Goal: Information Seeking & Learning: Compare options

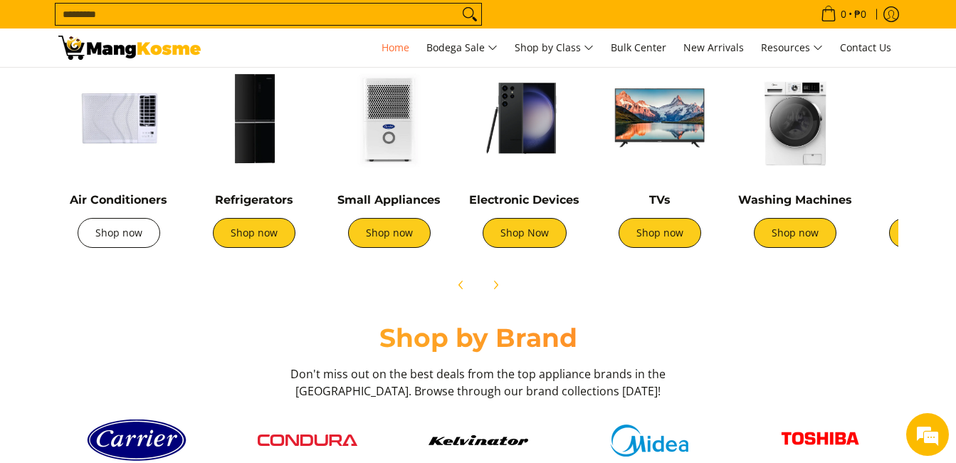
click at [118, 240] on link "Shop now" at bounding box center [119, 233] width 83 height 30
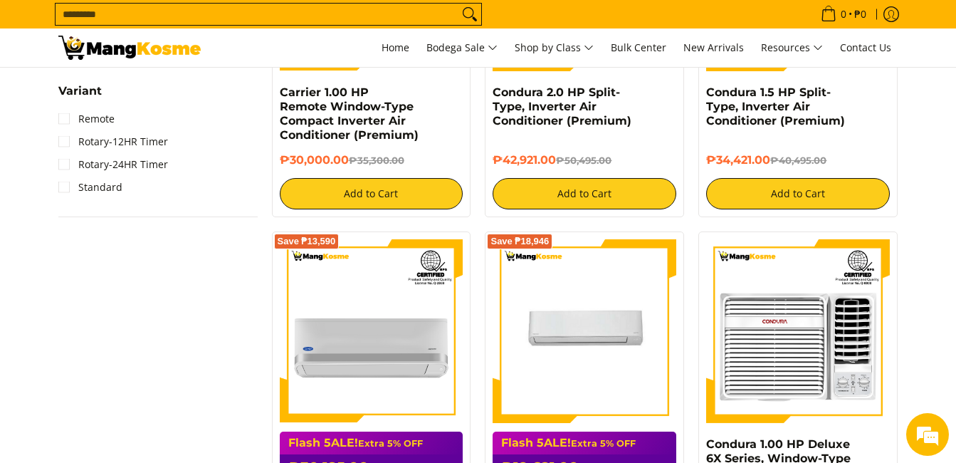
scroll to position [1210, 0]
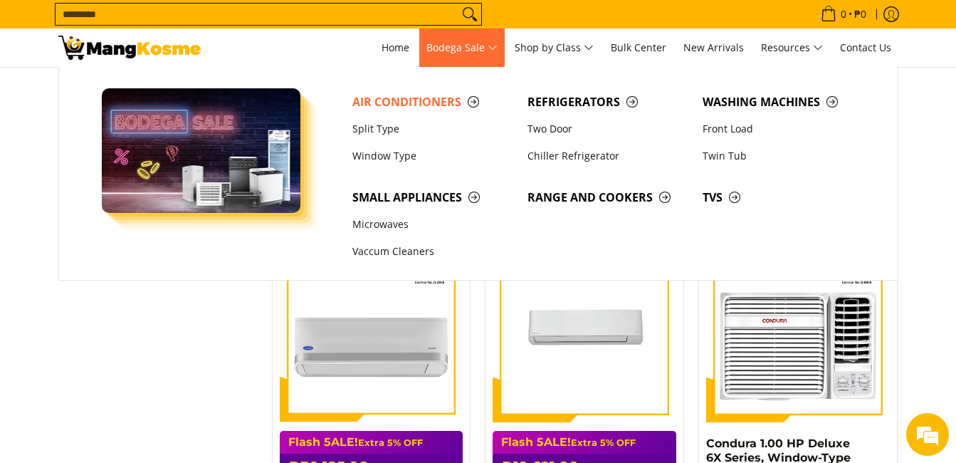
click at [496, 52] on span "Bodega Sale" at bounding box center [461, 48] width 71 height 18
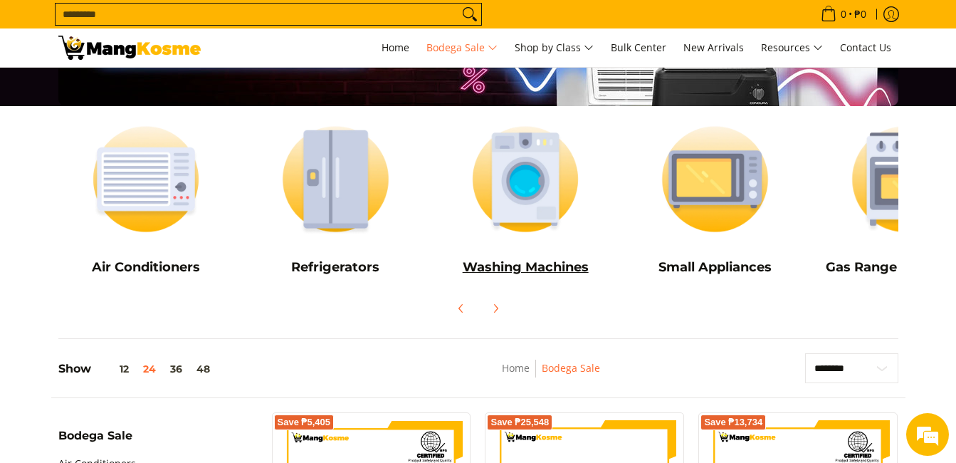
scroll to position [142, 0]
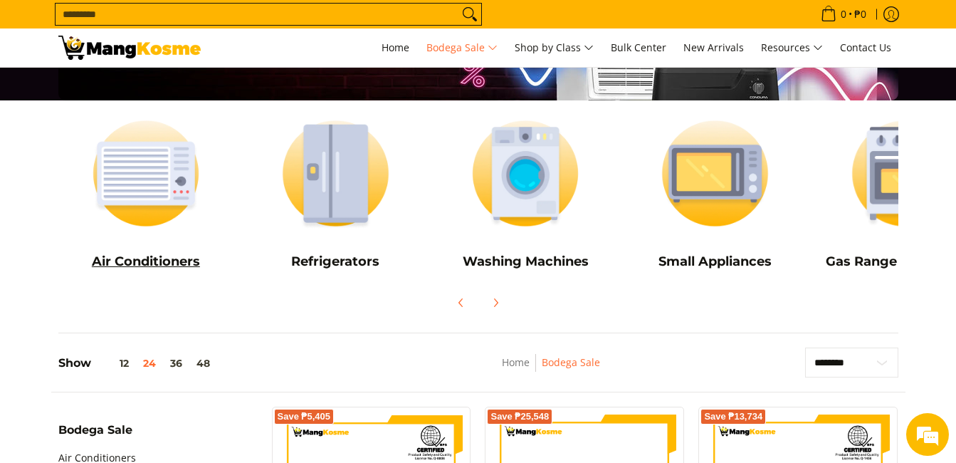
click at [138, 204] on img at bounding box center [146, 174] width 176 height 132
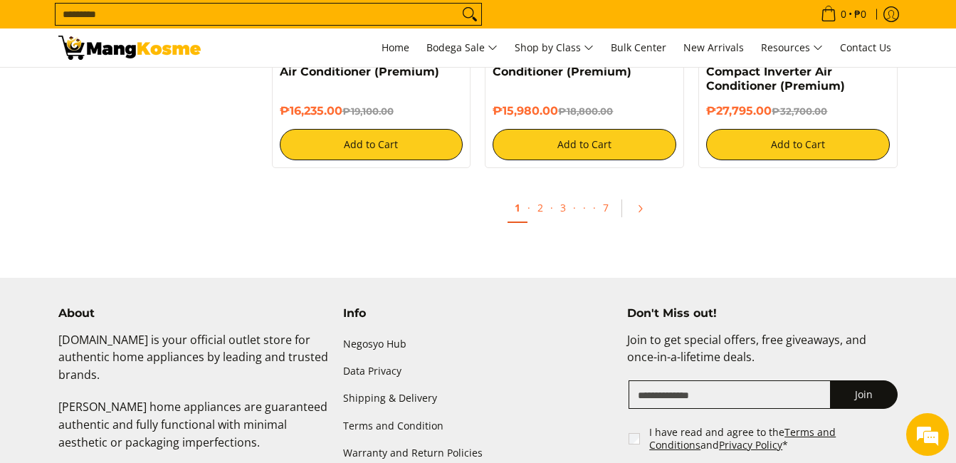
scroll to position [3062, 0]
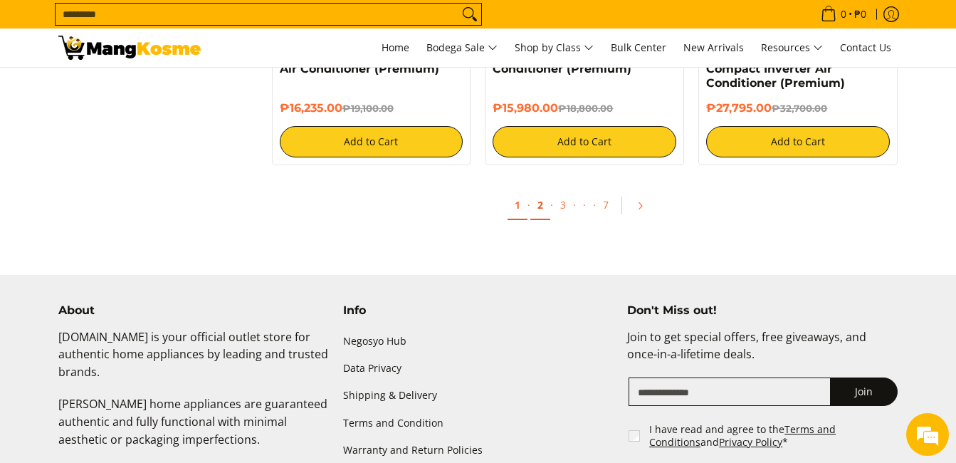
click at [544, 208] on link "2" at bounding box center [540, 205] width 20 height 29
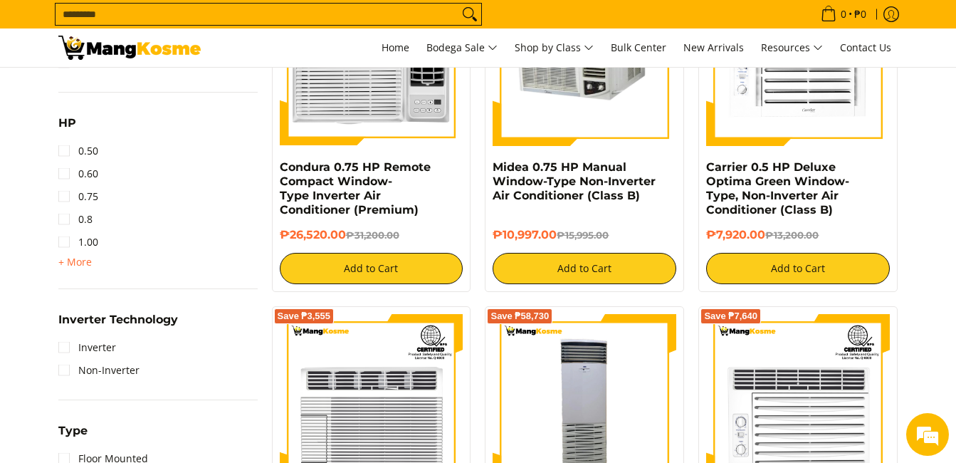
scroll to position [712, 0]
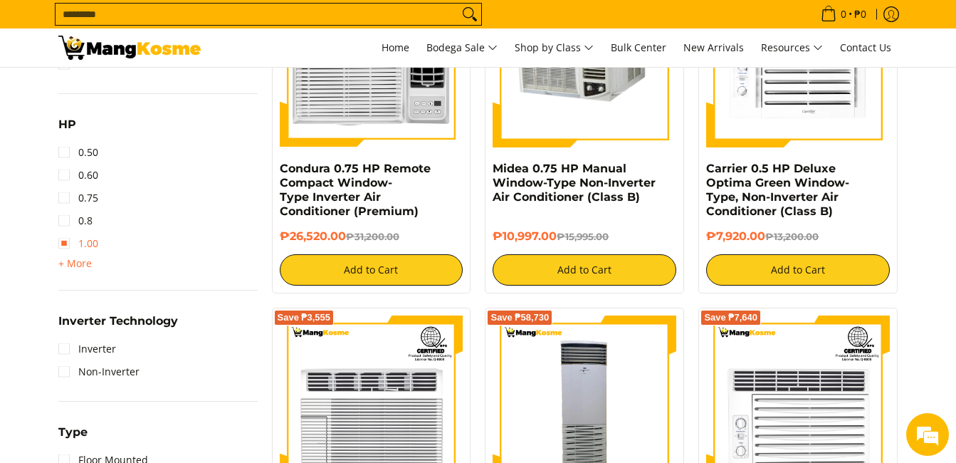
click at [70, 240] on link "1.00" at bounding box center [78, 243] width 40 height 23
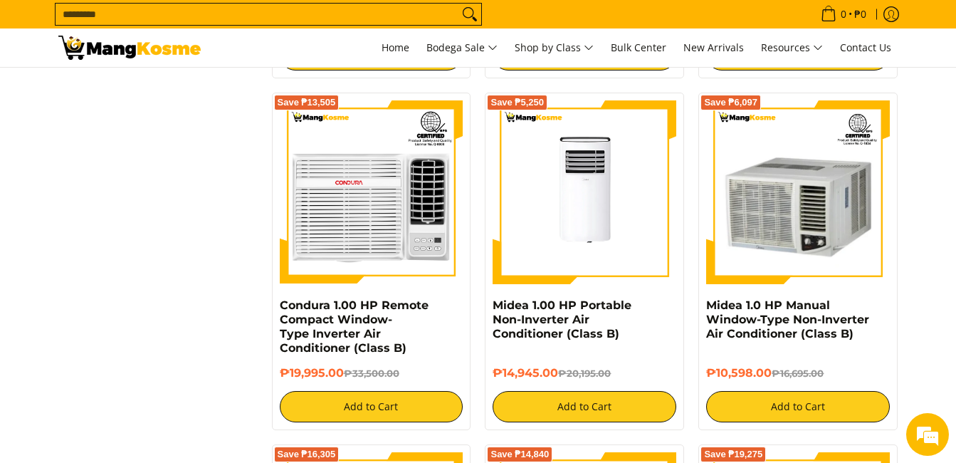
scroll to position [1685, 0]
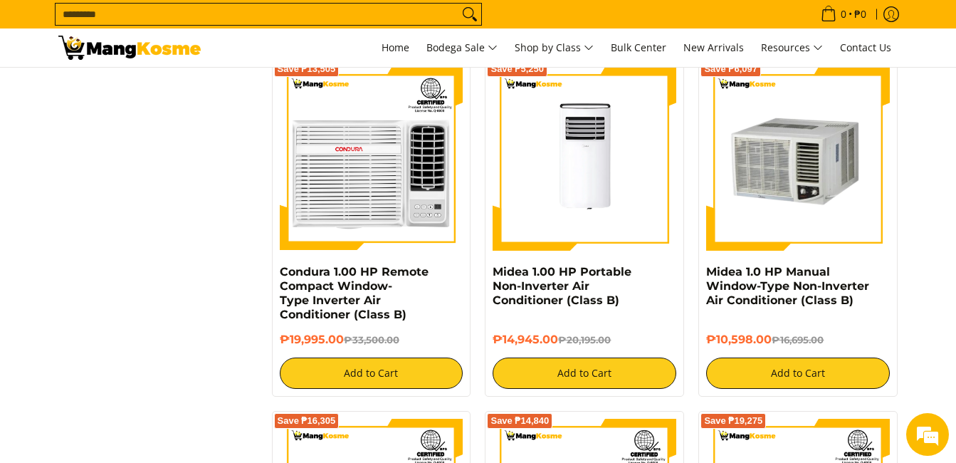
click at [781, 174] on img at bounding box center [798, 159] width 184 height 184
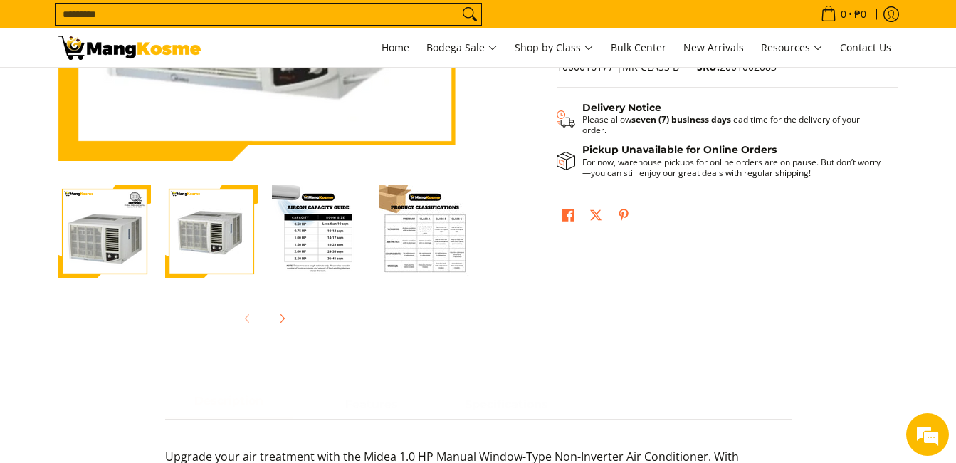
scroll to position [356, 0]
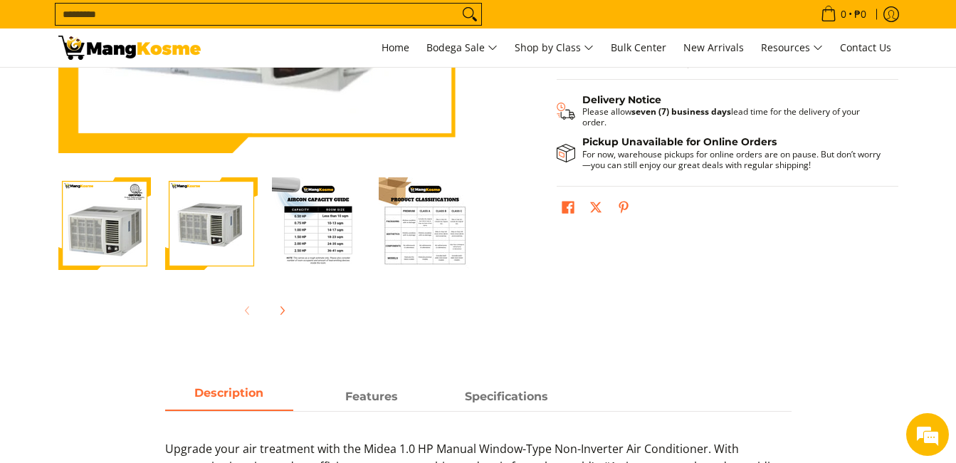
click at [322, 222] on img "Midea 1.0 HP Manual Window-Type Non-Inverter Air Conditioner (Class B)-3" at bounding box center [318, 223] width 93 height 93
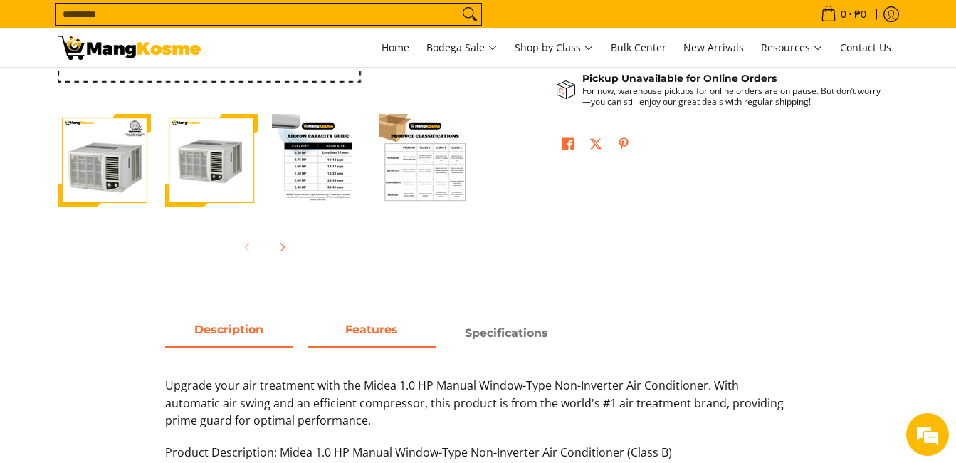
scroll to position [427, 0]
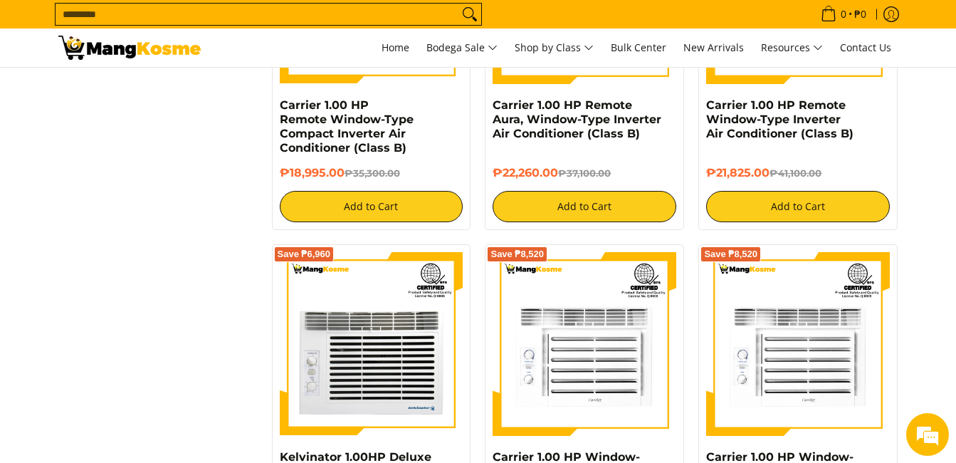
scroll to position [1969, 0]
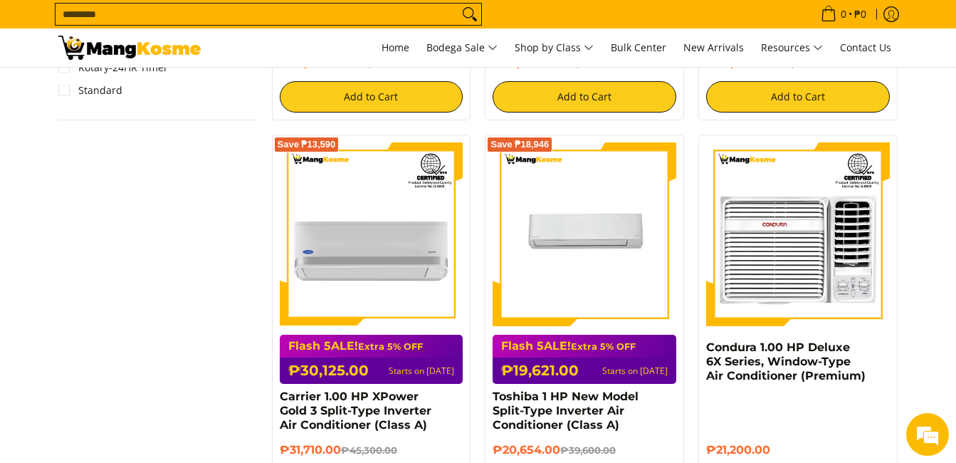
scroll to position [997, 0]
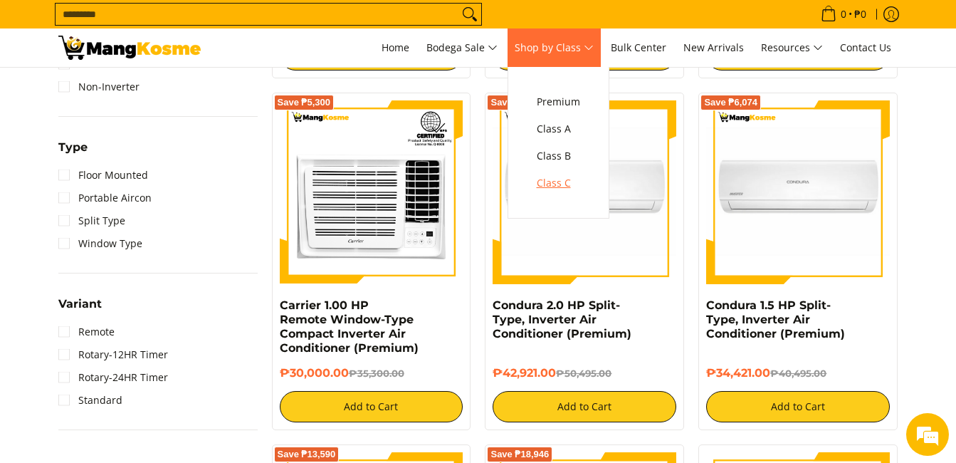
click at [567, 186] on span "Class C" at bounding box center [558, 183] width 43 height 18
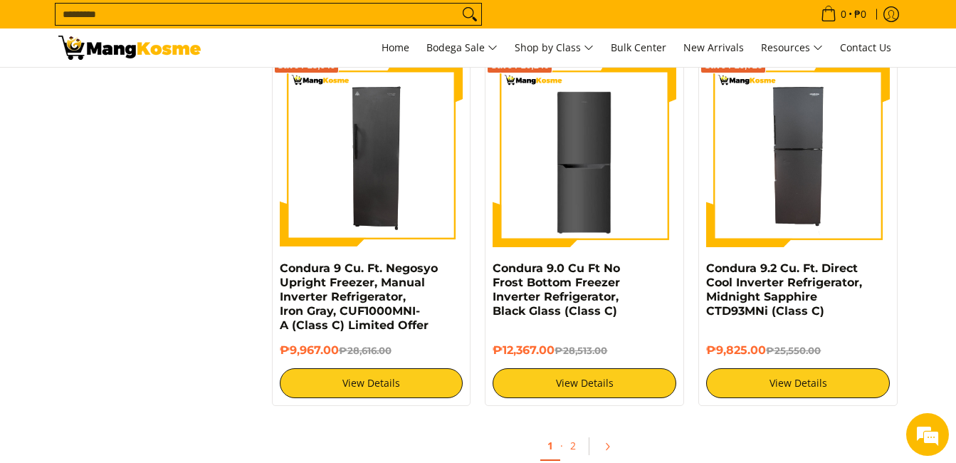
scroll to position [2777, 0]
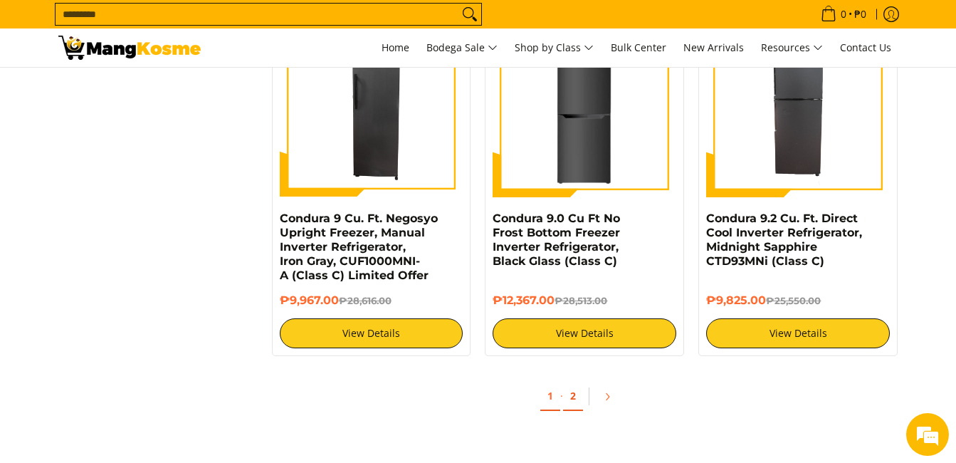
click at [577, 397] on link "2" at bounding box center [573, 396] width 20 height 29
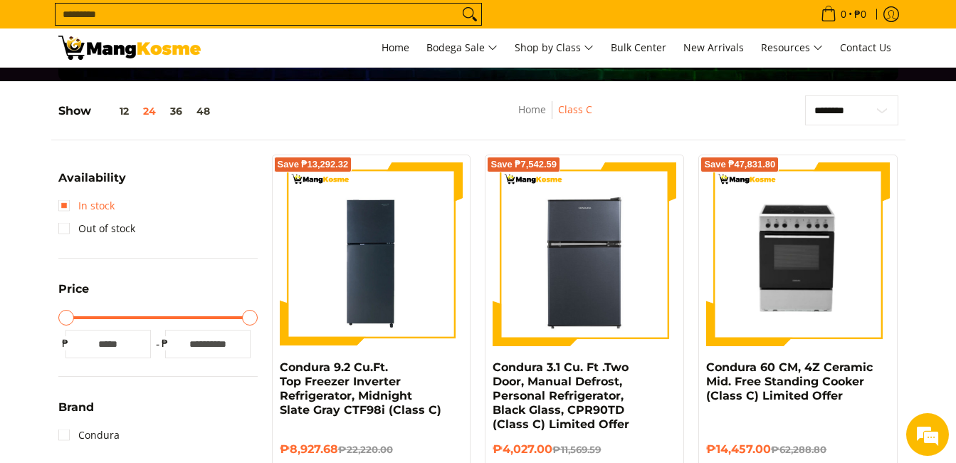
scroll to position [142, 0]
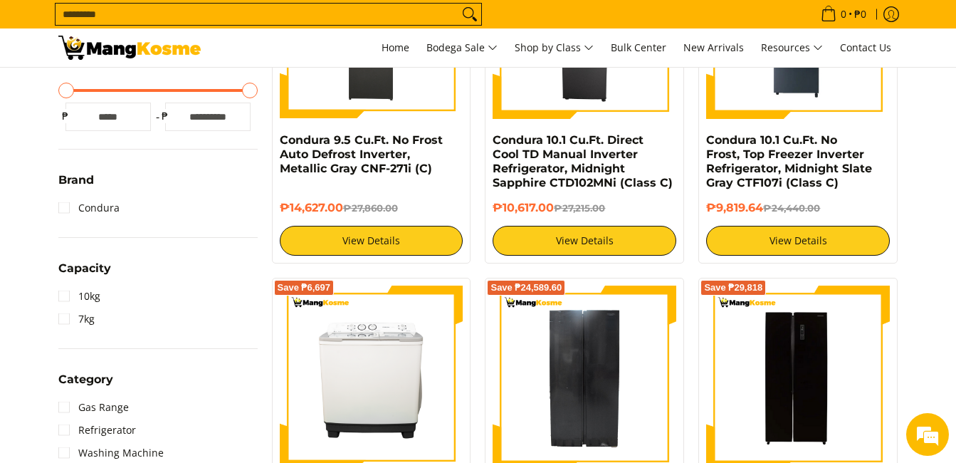
scroll to position [356, 0]
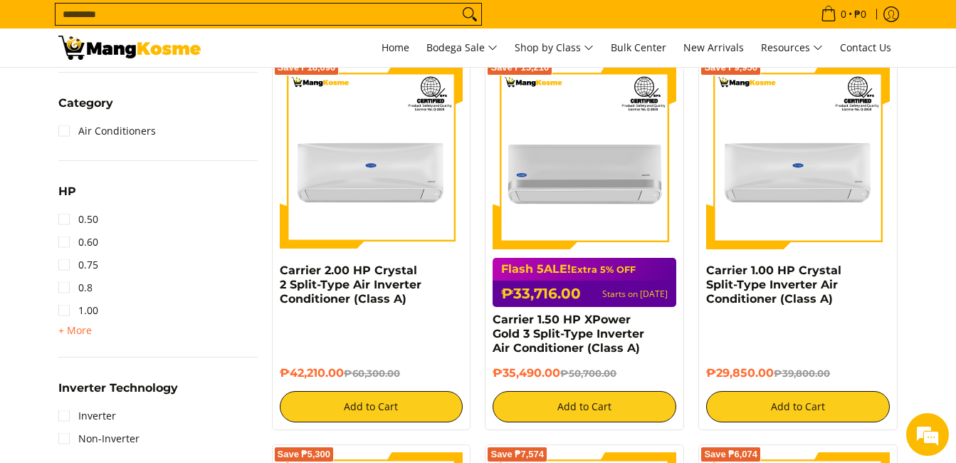
scroll to position [641, 0]
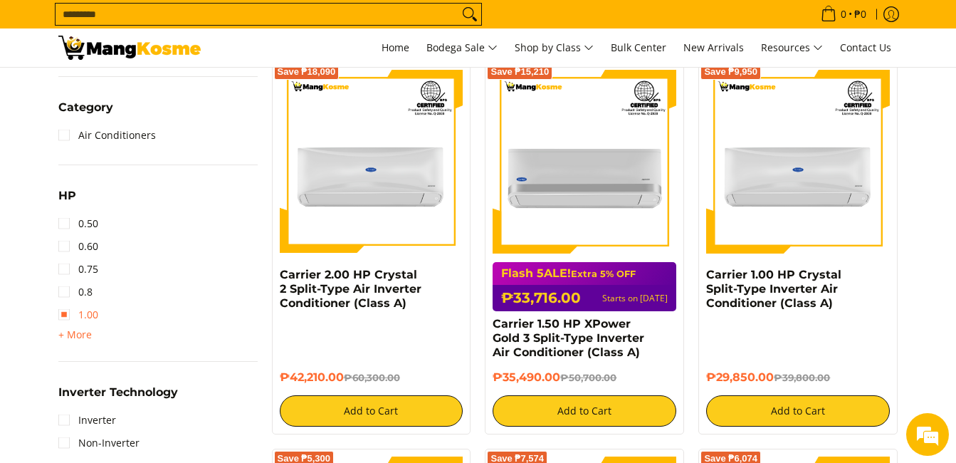
click at [64, 315] on link "1.00" at bounding box center [78, 314] width 40 height 23
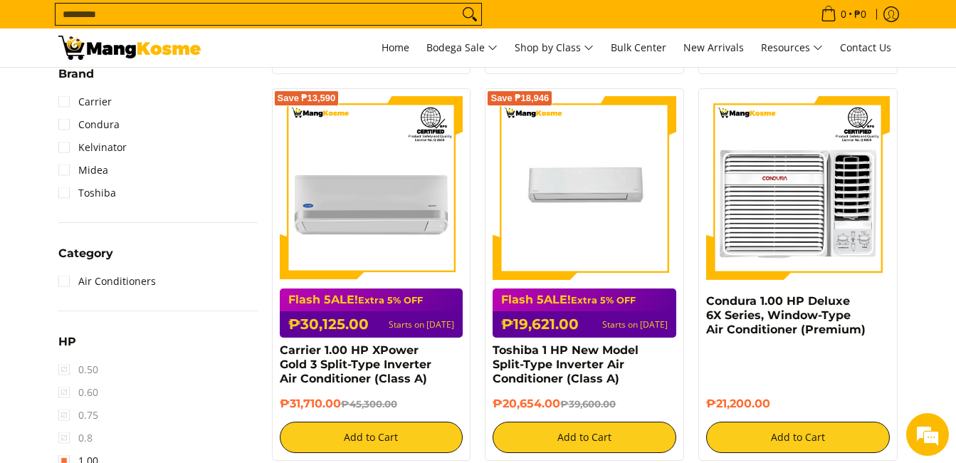
scroll to position [617, 0]
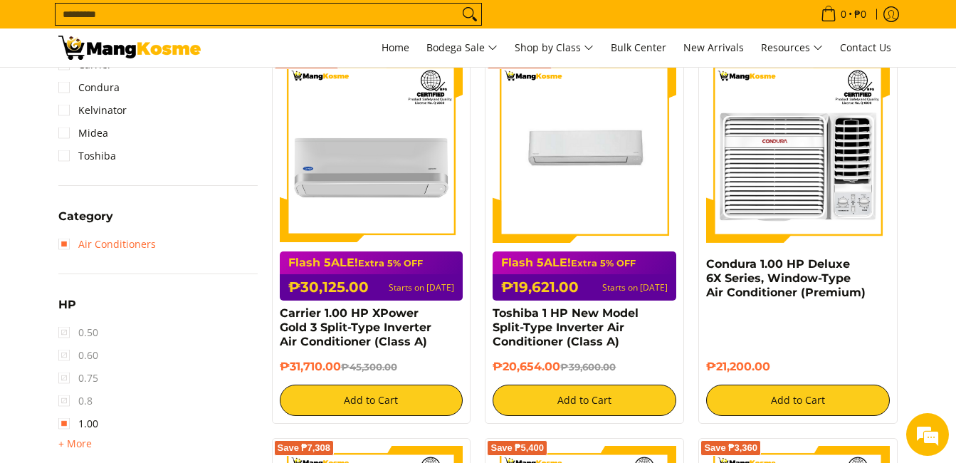
click at [66, 246] on link "Air Conditioners" at bounding box center [107, 244] width 98 height 23
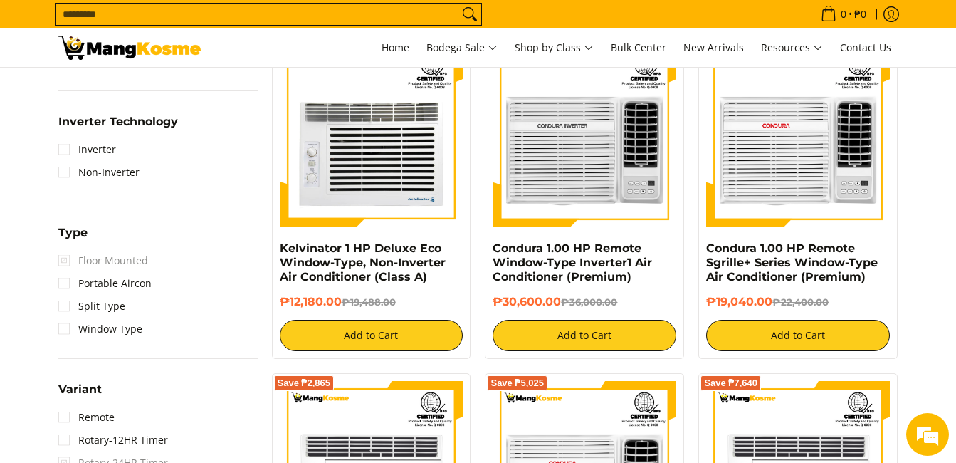
scroll to position [1044, 0]
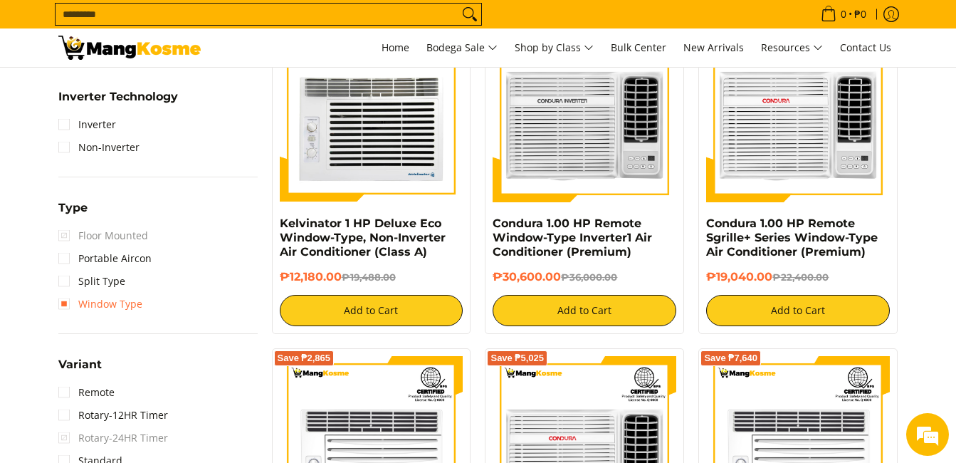
click at [70, 299] on link "Window Type" at bounding box center [100, 304] width 84 height 23
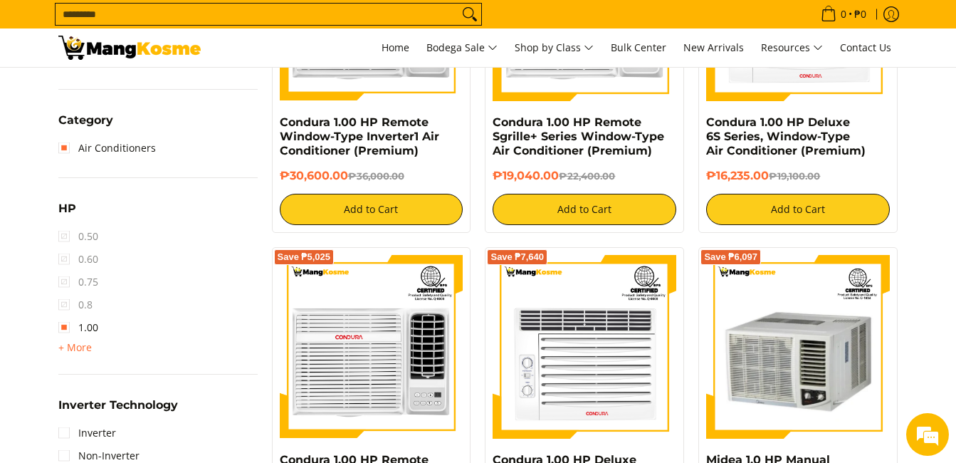
scroll to position [759, 0]
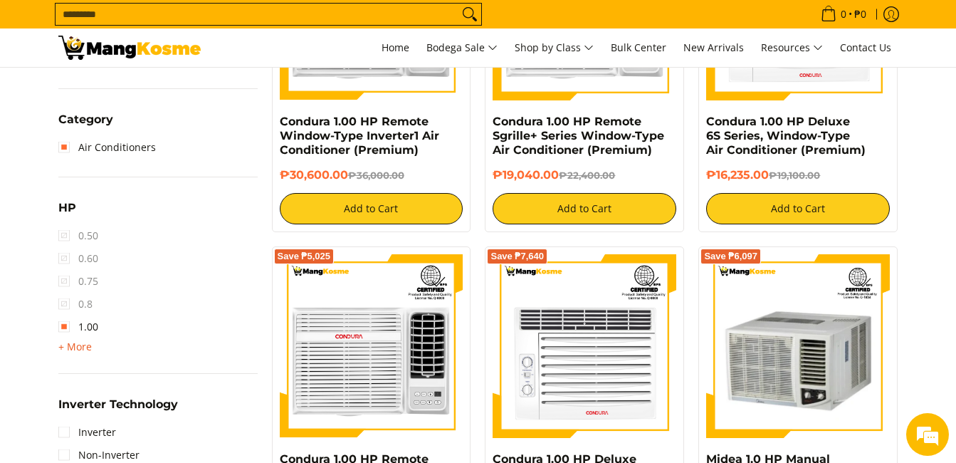
click at [82, 347] on span "+ More" at bounding box center [74, 346] width 33 height 11
click at [63, 352] on span "1.50" at bounding box center [78, 349] width 40 height 23
click at [64, 327] on link "1.00" at bounding box center [78, 326] width 40 height 23
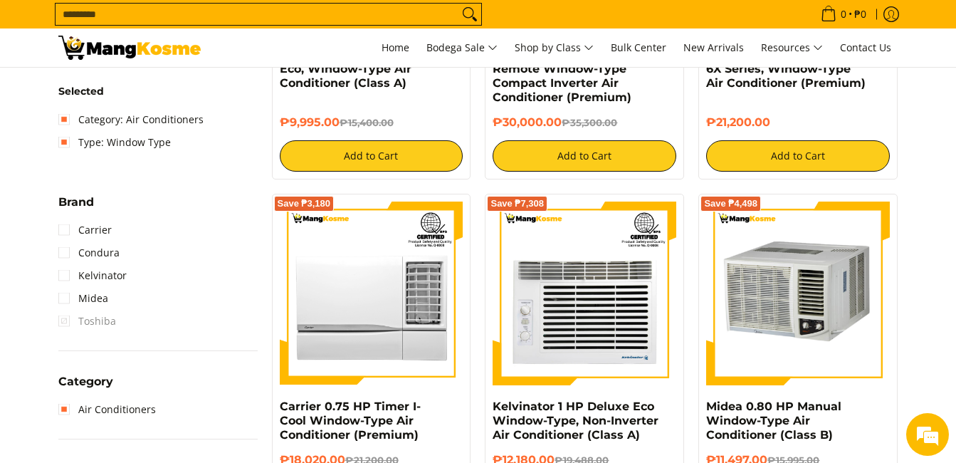
scroll to position [688, 0]
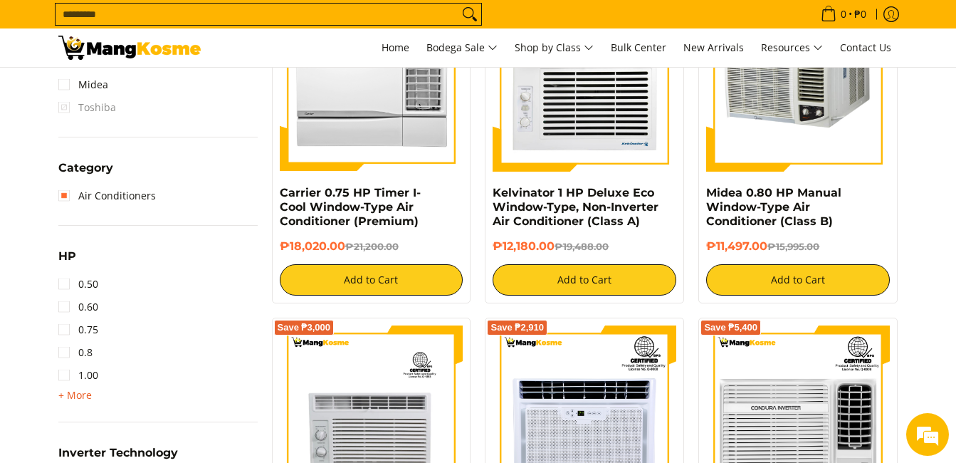
click at [69, 391] on span "+ More" at bounding box center [74, 394] width 33 height 11
click at [66, 400] on link "1.50" at bounding box center [78, 398] width 40 height 23
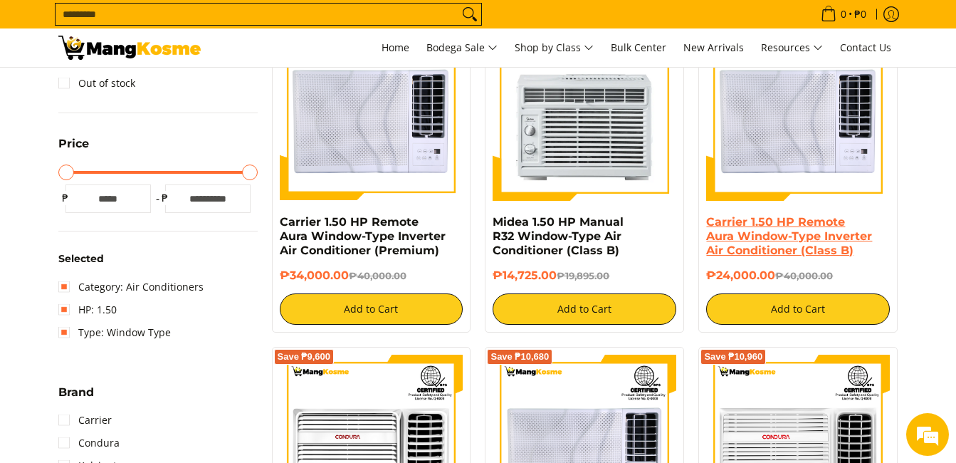
scroll to position [332, 0]
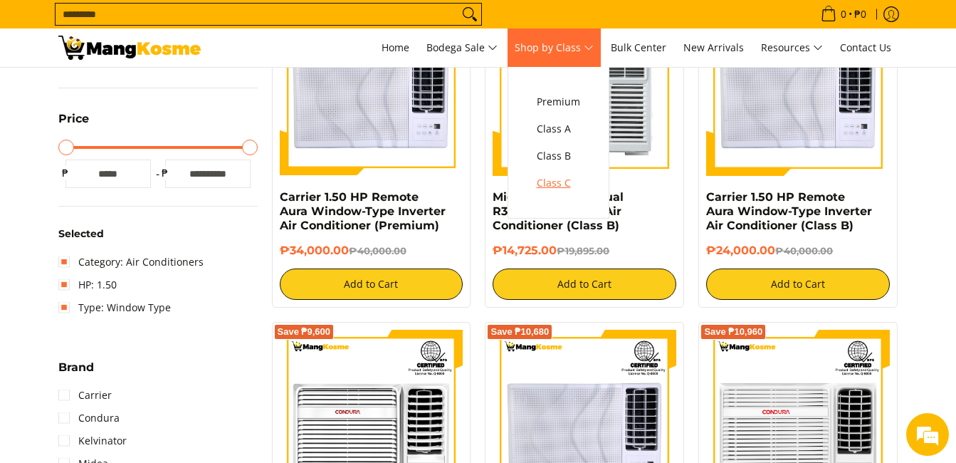
click at [560, 177] on span "Class C" at bounding box center [558, 183] width 43 height 18
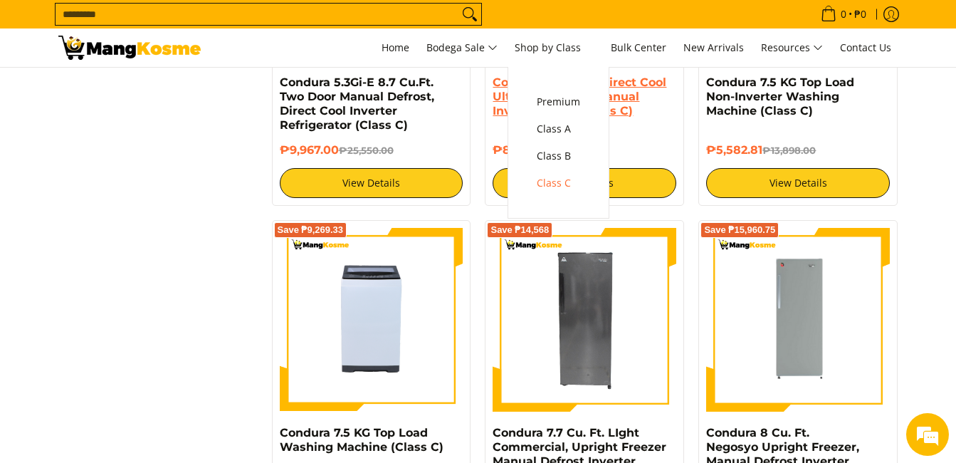
scroll to position [1709, 0]
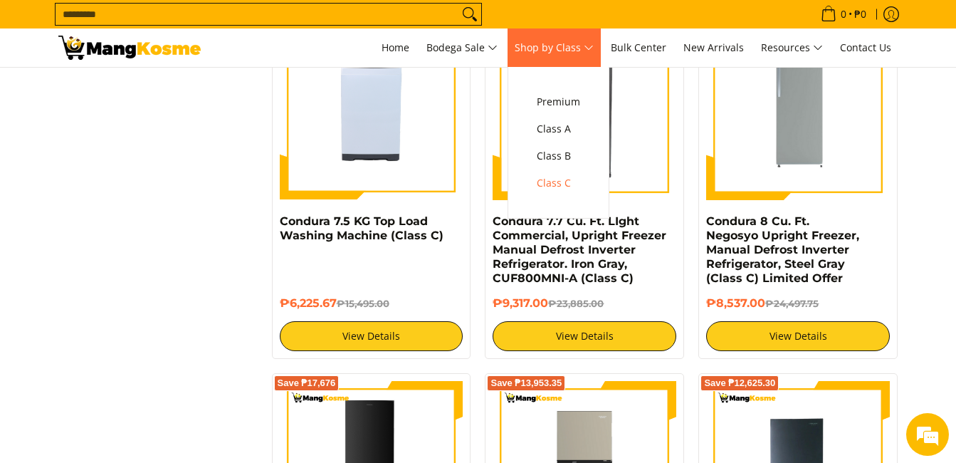
click at [564, 42] on span "Shop by Class" at bounding box center [554, 48] width 79 height 18
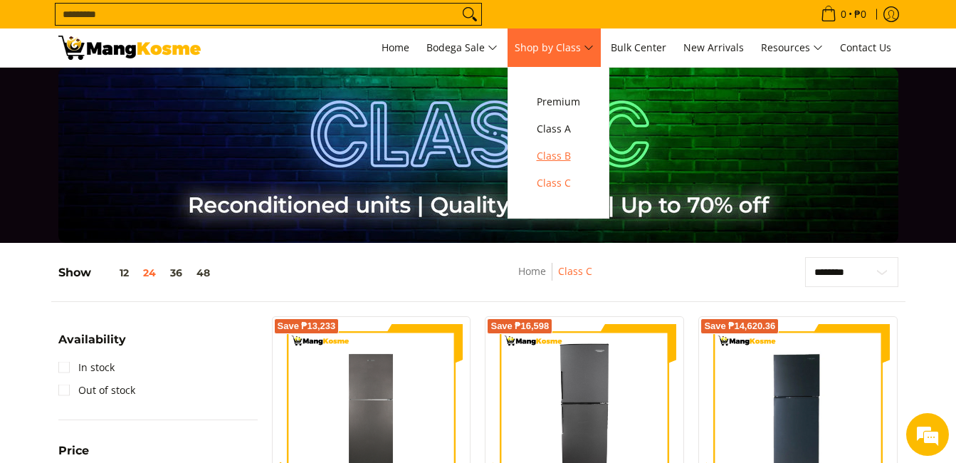
click at [551, 152] on span "Class B" at bounding box center [558, 156] width 43 height 18
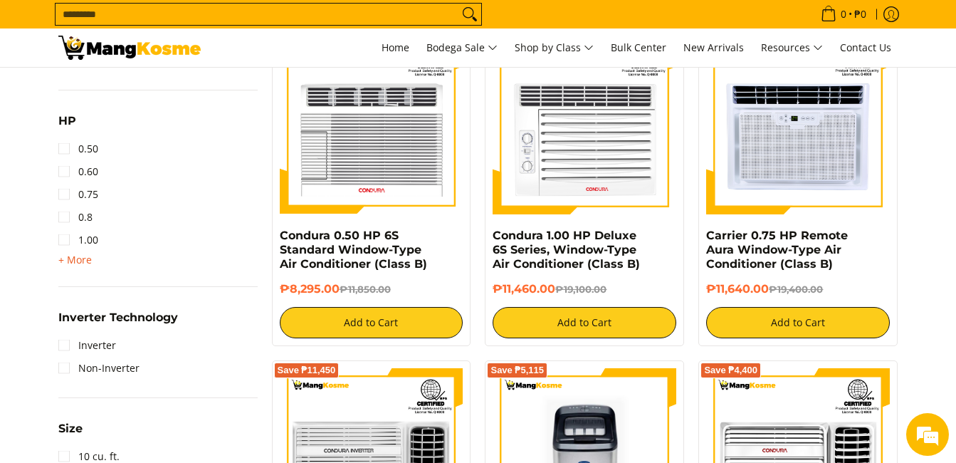
click at [75, 258] on span "+ More" at bounding box center [74, 259] width 33 height 11
click at [69, 263] on link "1.50" at bounding box center [78, 262] width 40 height 23
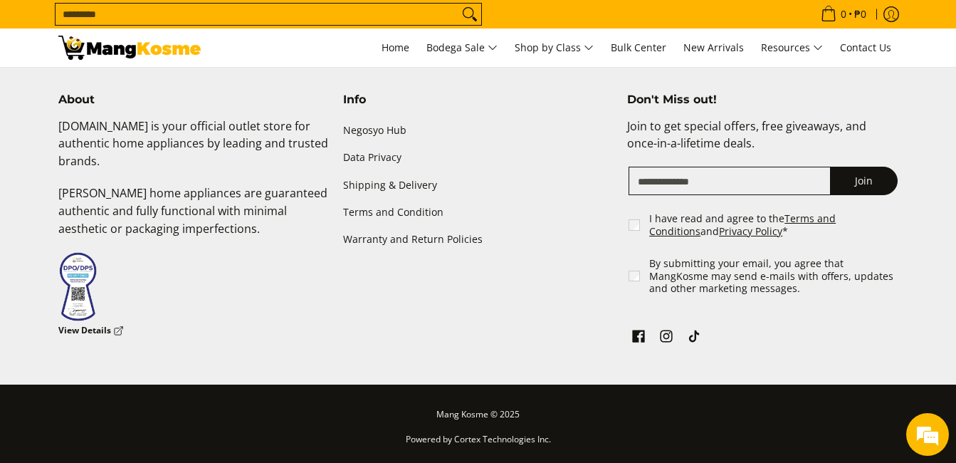
scroll to position [2520, 0]
